Goal: Information Seeking & Learning: Learn about a topic

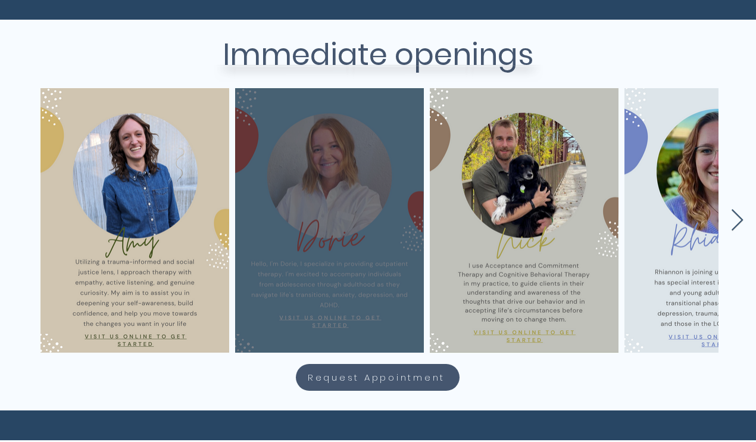
scroll to position [492, 0]
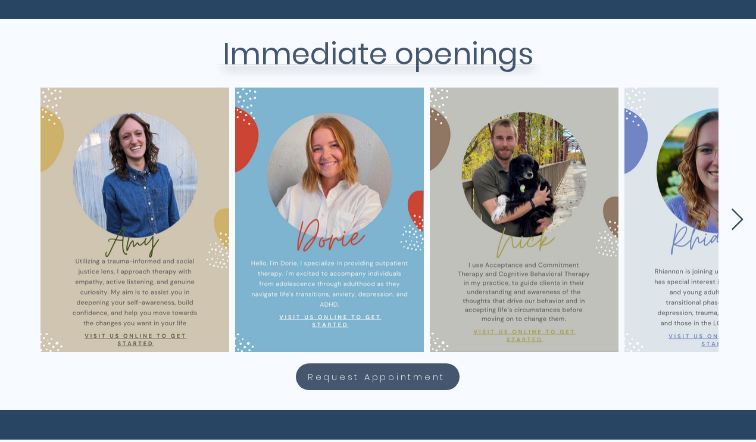
click at [734, 218] on icon "Next Item" at bounding box center [737, 219] width 14 height 23
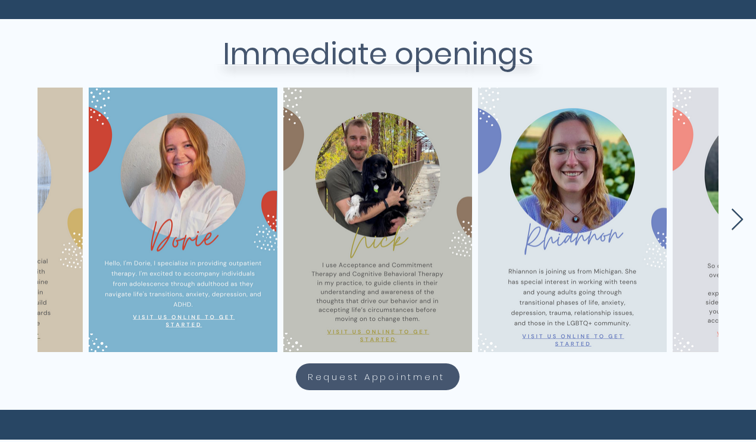
scroll to position [0, 146]
click at [734, 218] on icon "Next Item" at bounding box center [737, 219] width 14 height 23
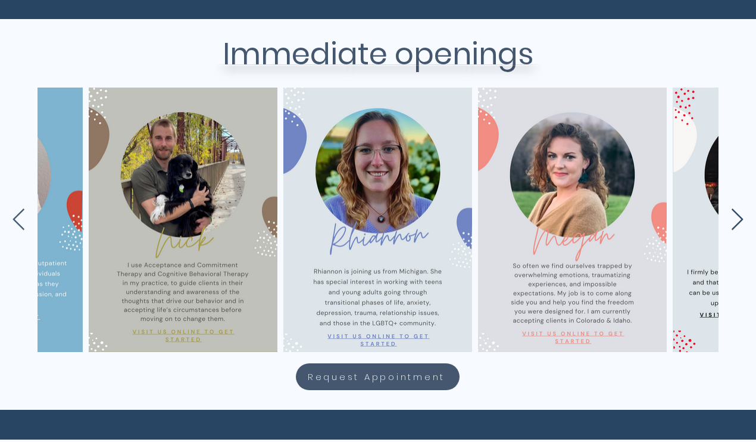
click at [734, 218] on icon "Next Item" at bounding box center [737, 219] width 14 height 23
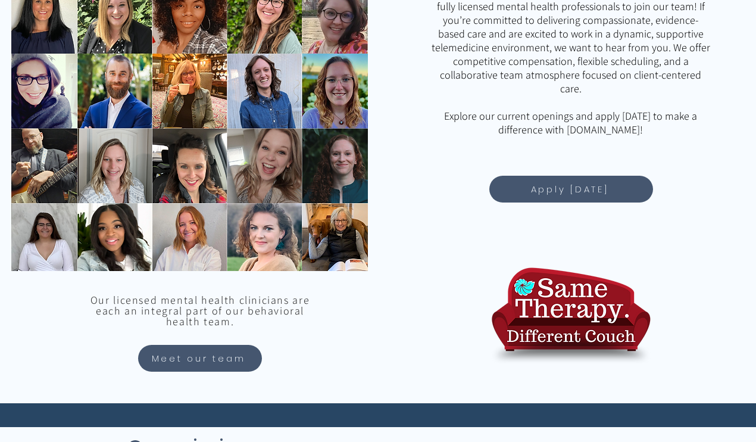
scroll to position [1019, 0]
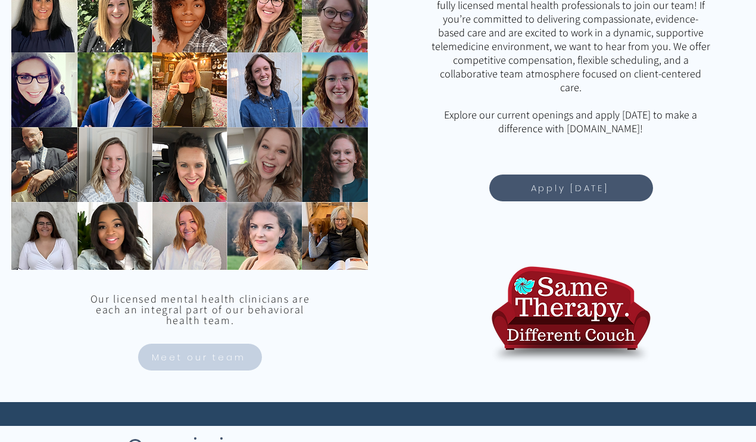
click at [235, 354] on span "Meet our team" at bounding box center [199, 357] width 94 height 14
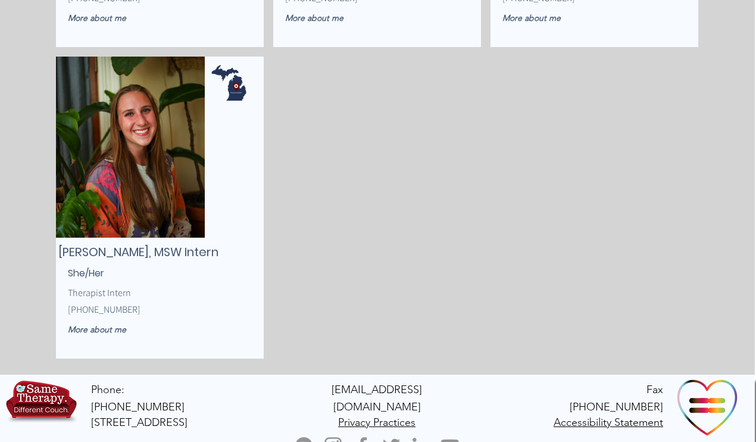
scroll to position [2962, 1]
click at [146, 196] on img "main content" at bounding box center [130, 147] width 149 height 181
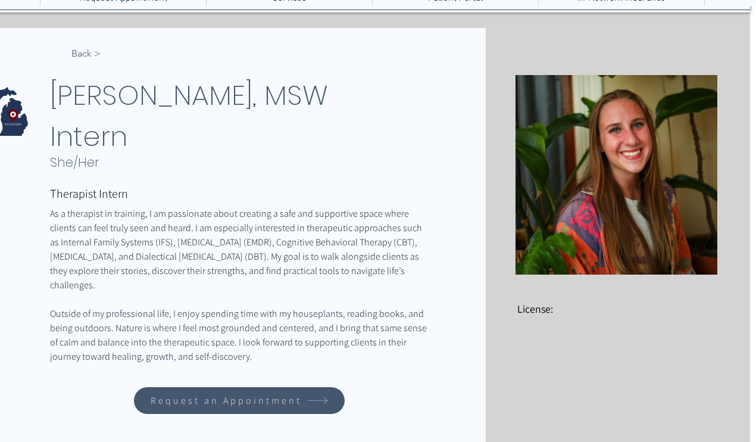
scroll to position [174, 6]
